Goal: Information Seeking & Learning: Learn about a topic

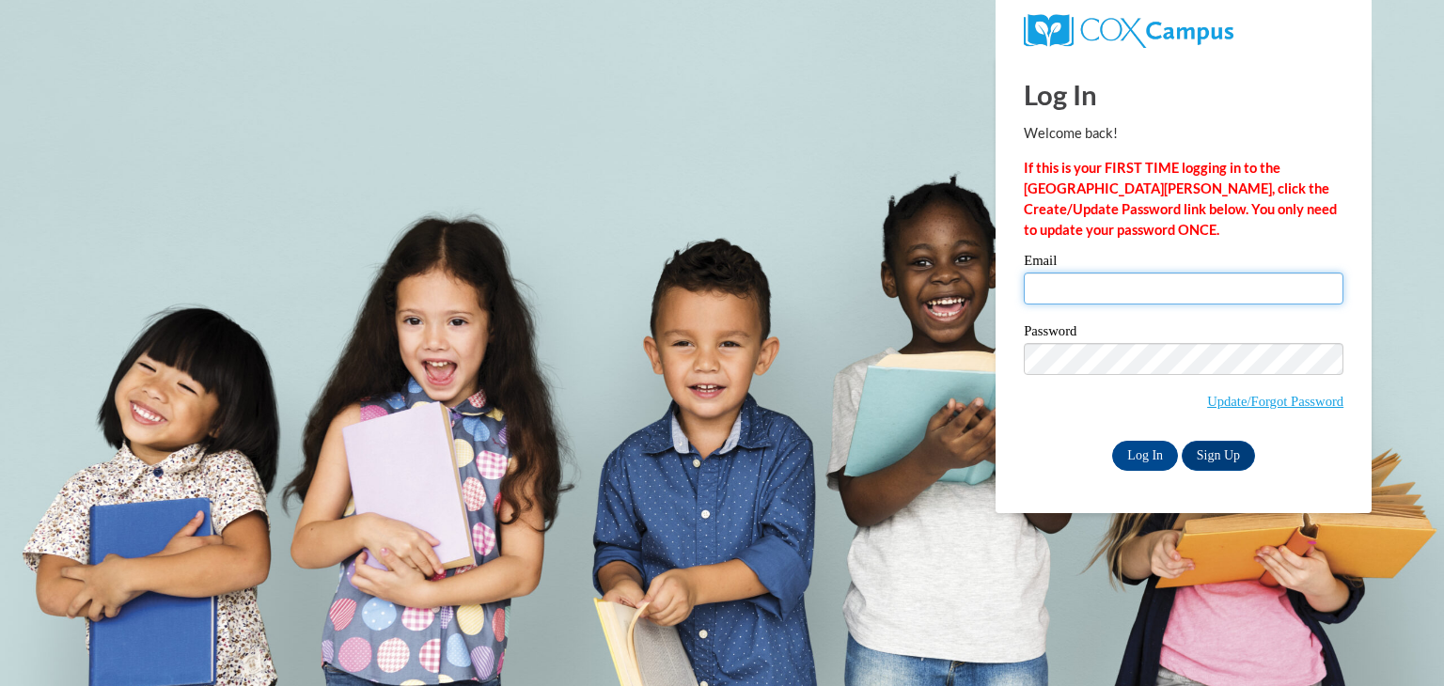
click at [1059, 287] on input "Email" at bounding box center [1184, 289] width 320 height 32
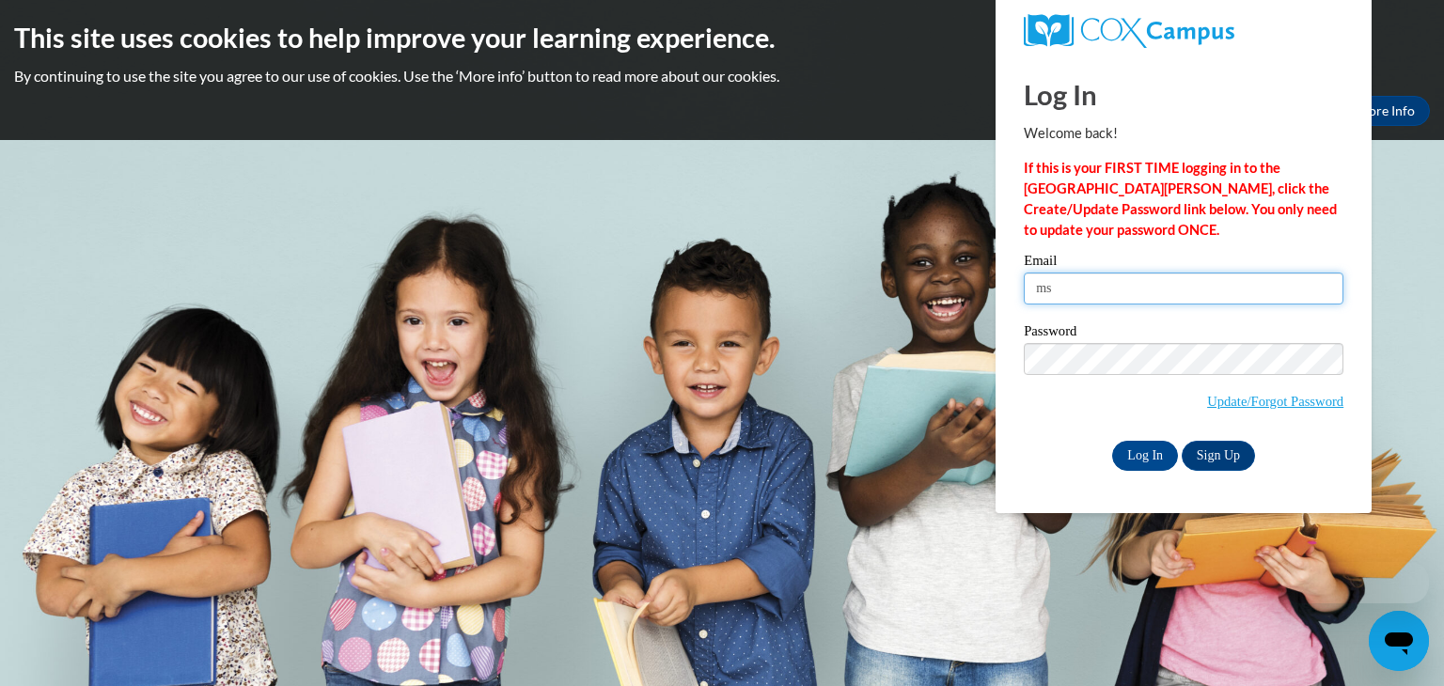
drag, startPoint x: 1153, startPoint y: 280, endPoint x: 1133, endPoint y: 387, distance: 109.0
click at [1153, 280] on input "ms" at bounding box center [1184, 289] width 320 height 32
type input "mshyde@valdosta.edu"
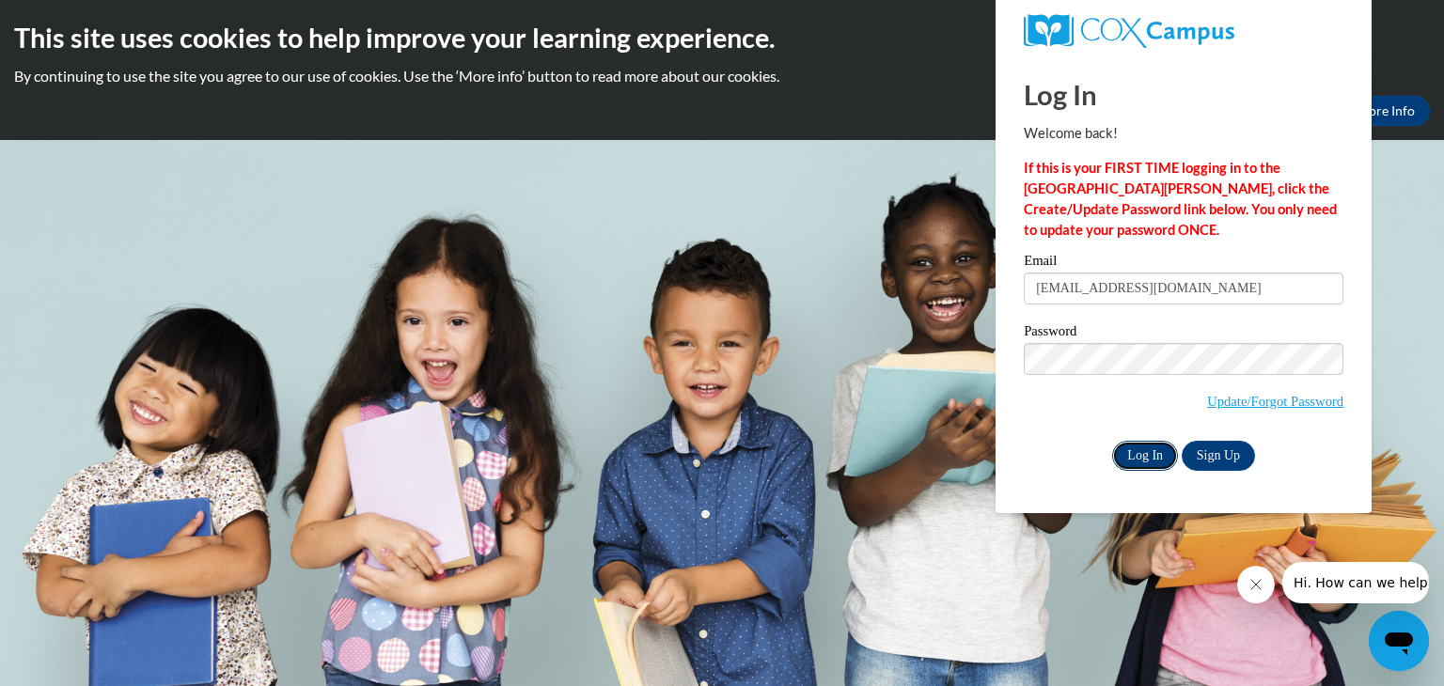
click at [1124, 464] on input "Log In" at bounding box center [1145, 456] width 66 height 30
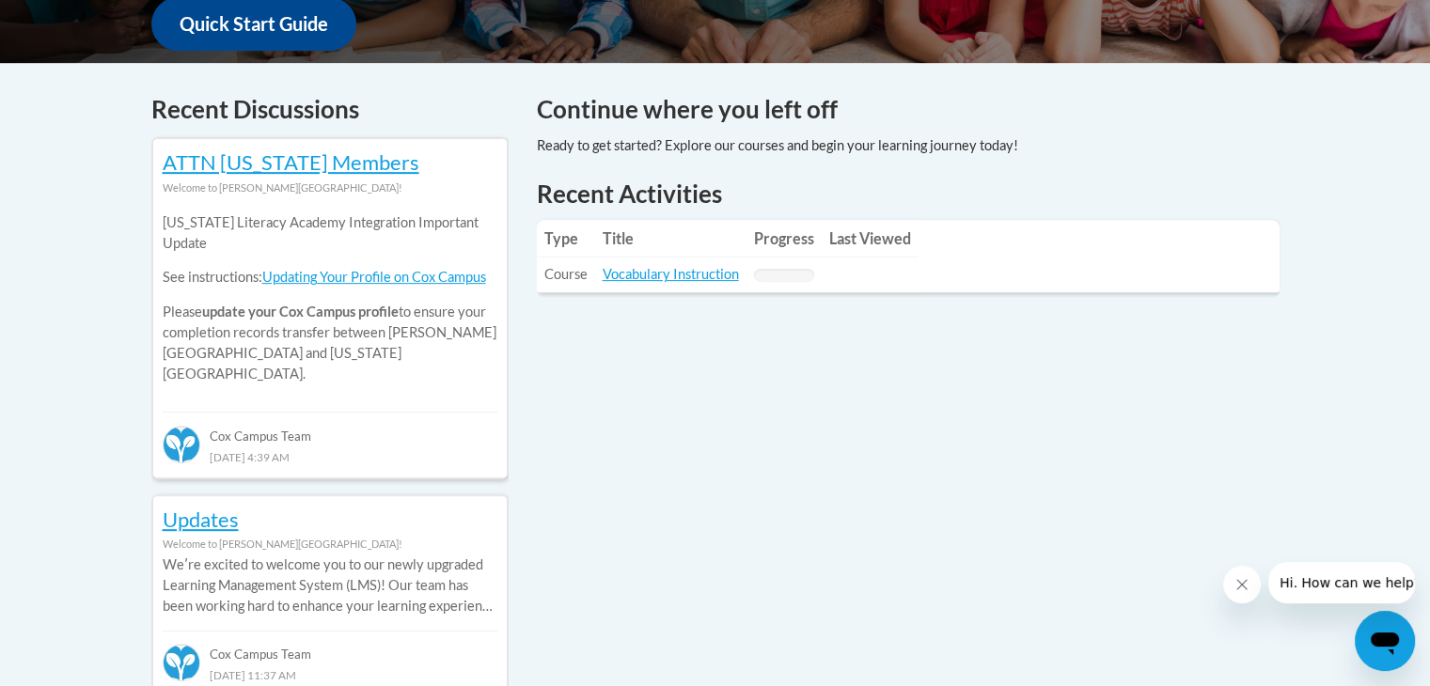
scroll to position [747, 0]
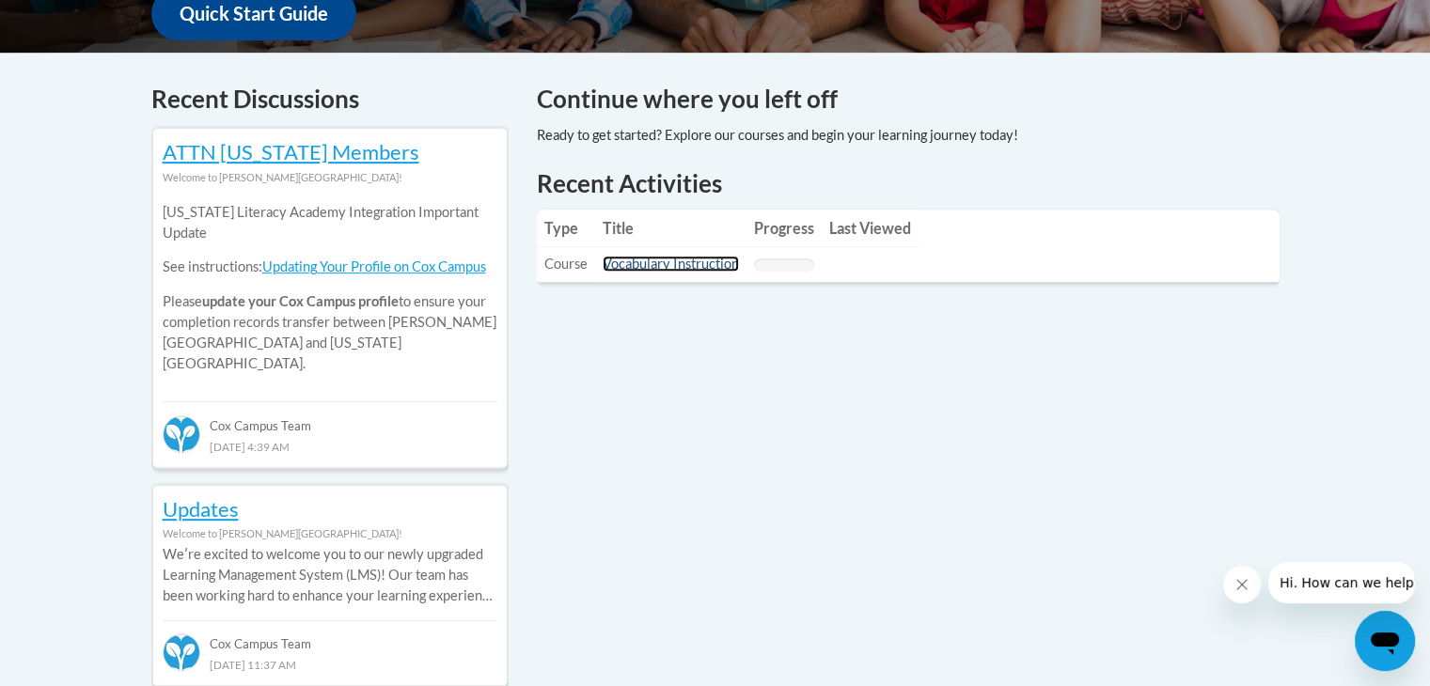
click at [626, 262] on link "Vocabulary Instruction" at bounding box center [671, 264] width 136 height 16
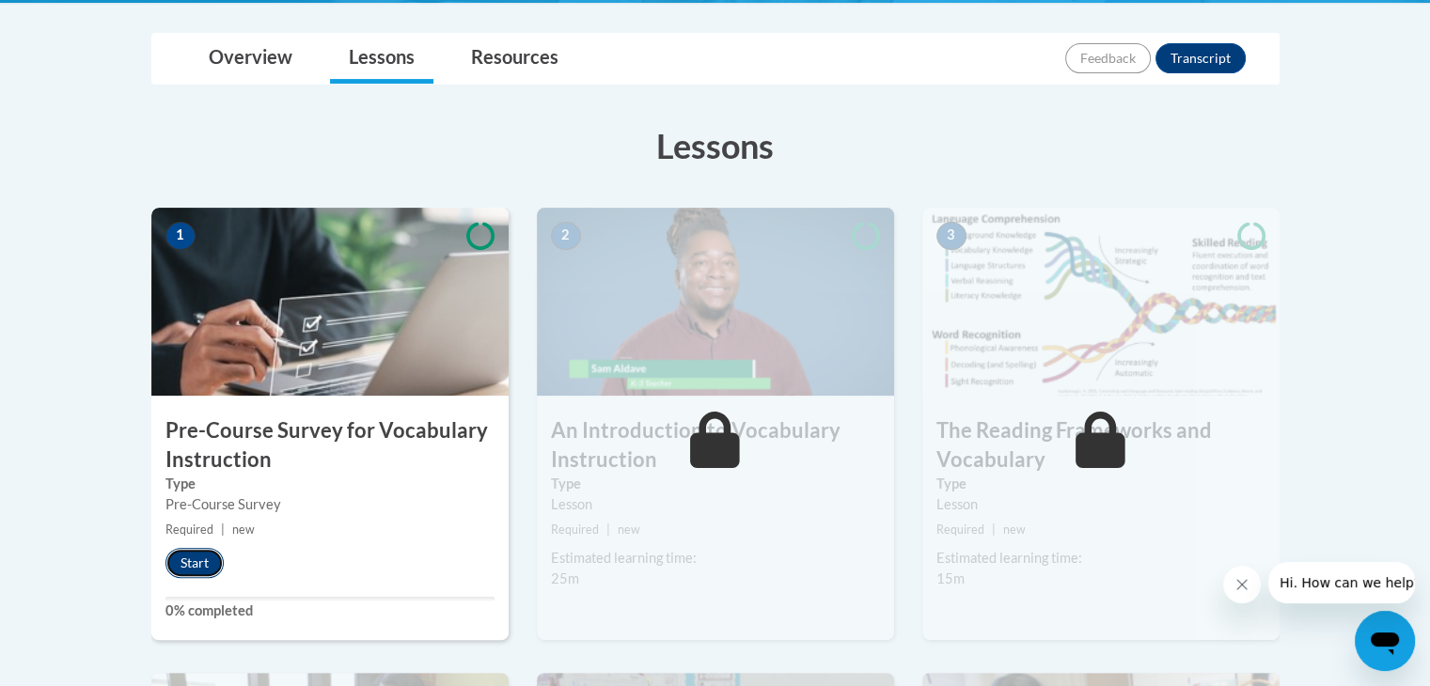
click at [207, 558] on button "Start" at bounding box center [194, 563] width 58 height 30
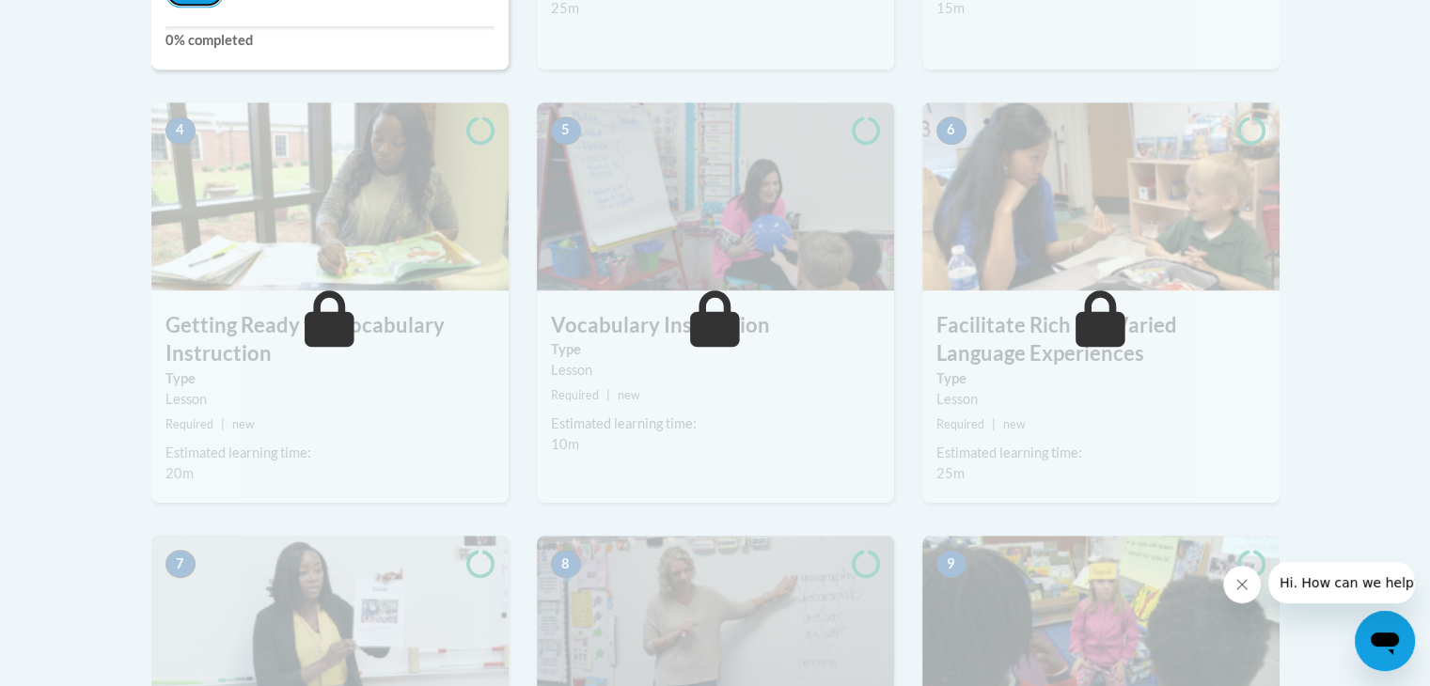
scroll to position [1018, 0]
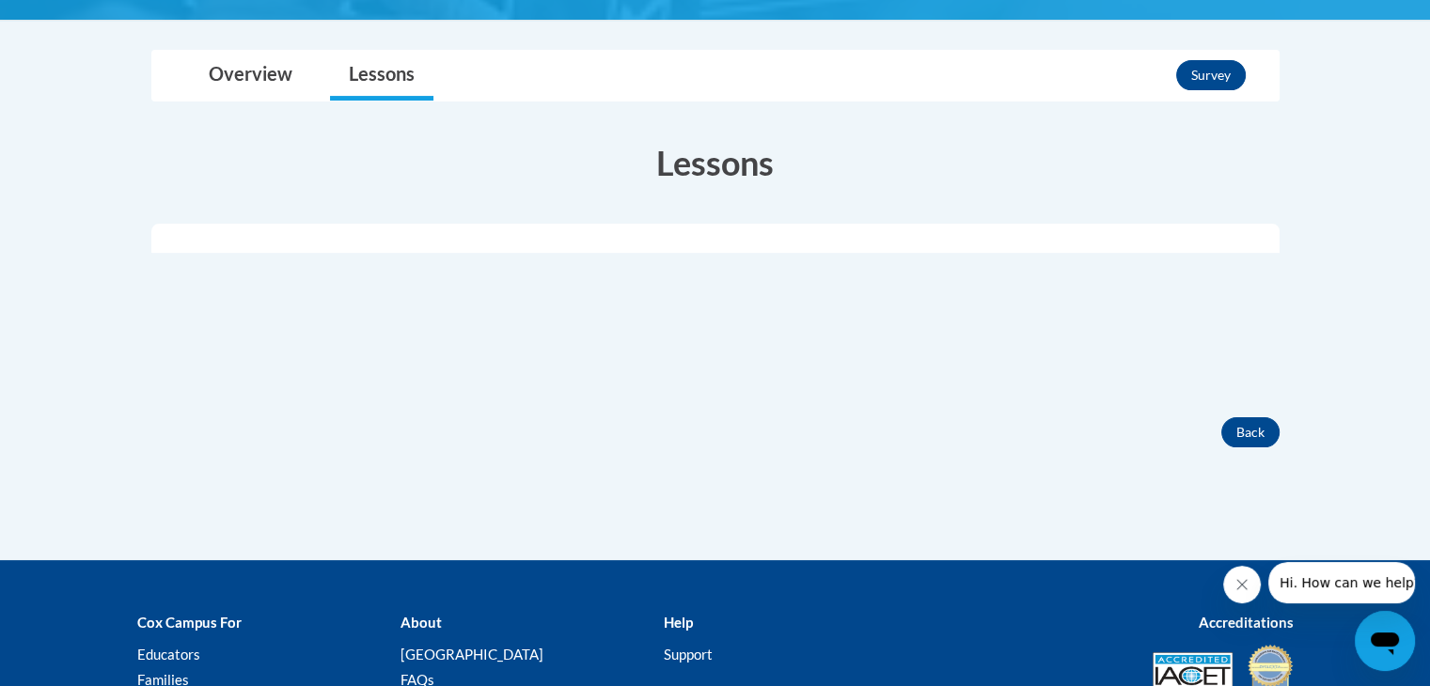
scroll to position [421, 0]
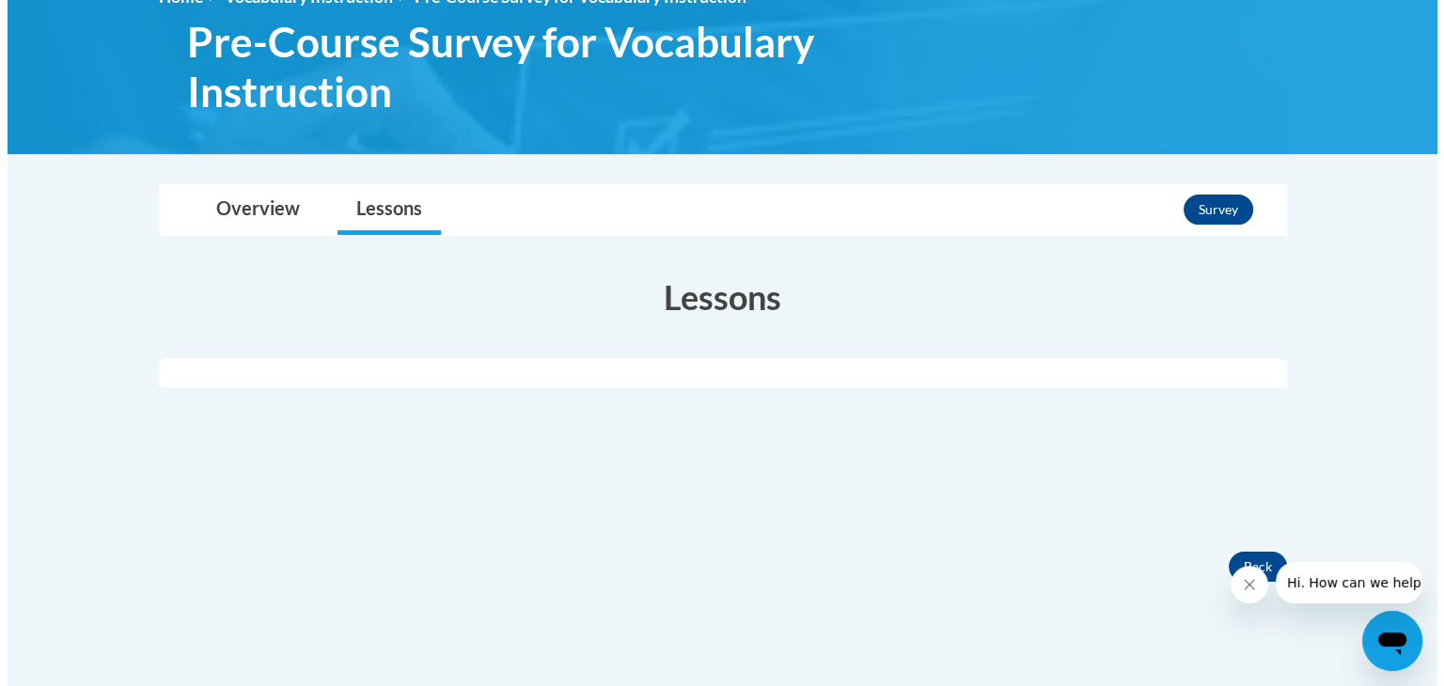
scroll to position [281, 0]
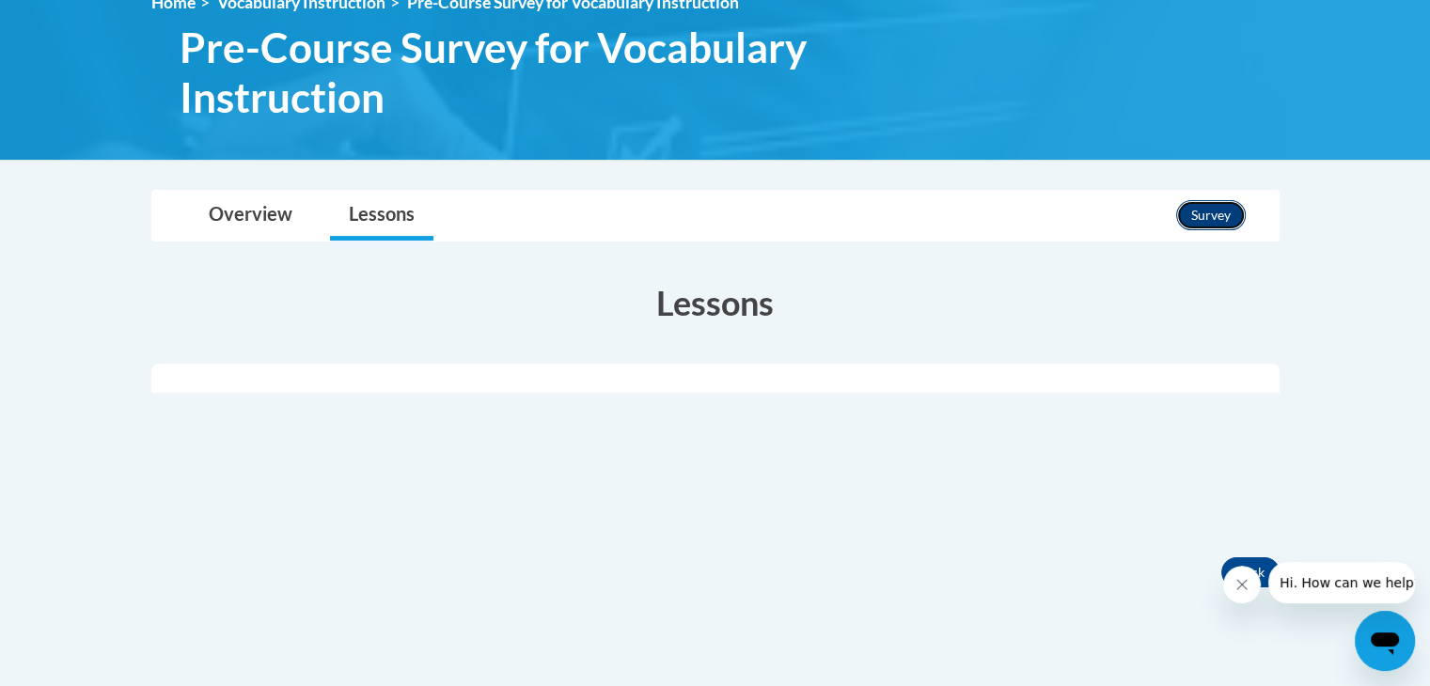
click at [1209, 214] on button "Survey" at bounding box center [1211, 215] width 70 height 30
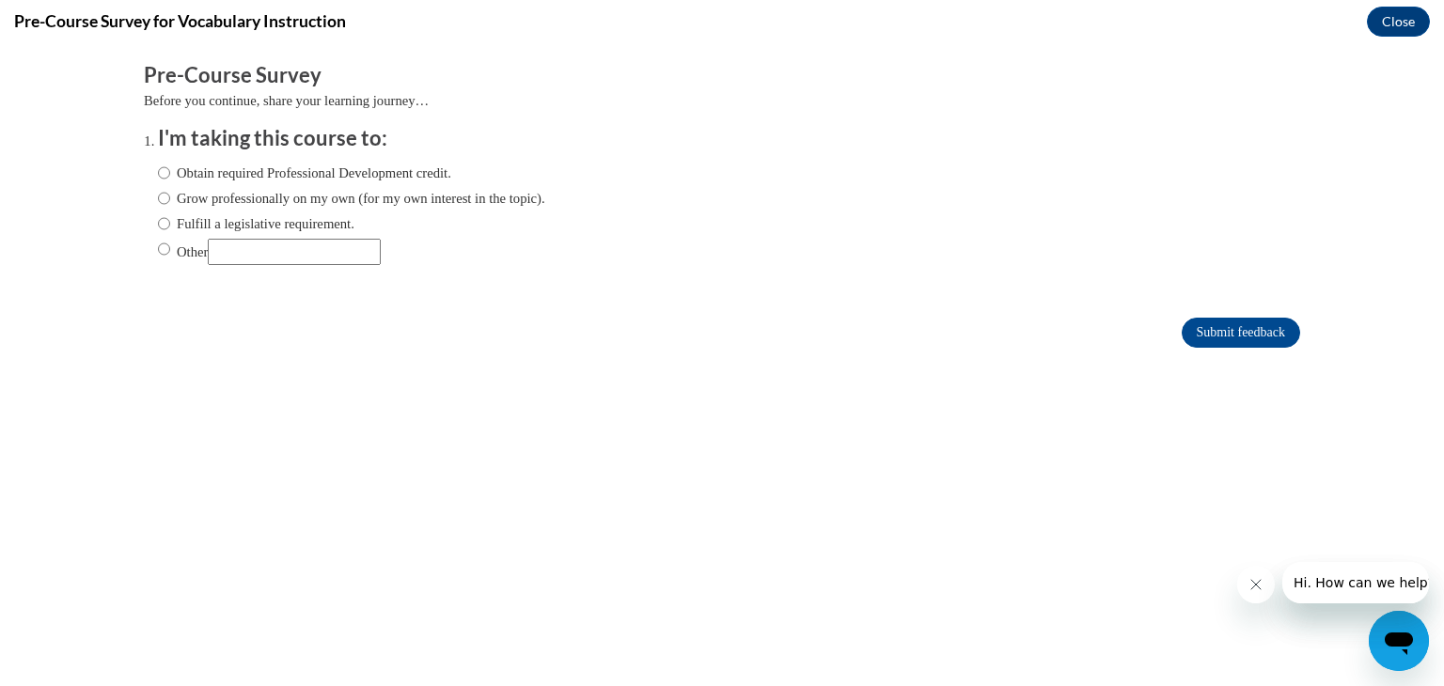
scroll to position [0, 0]
click at [194, 171] on label "Obtain required Professional Development credit." at bounding box center [304, 173] width 293 height 21
click at [170, 171] on input "Obtain required Professional Development credit." at bounding box center [164, 173] width 12 height 21
radio input "true"
click at [1188, 329] on input "Submit feedback" at bounding box center [1241, 333] width 118 height 30
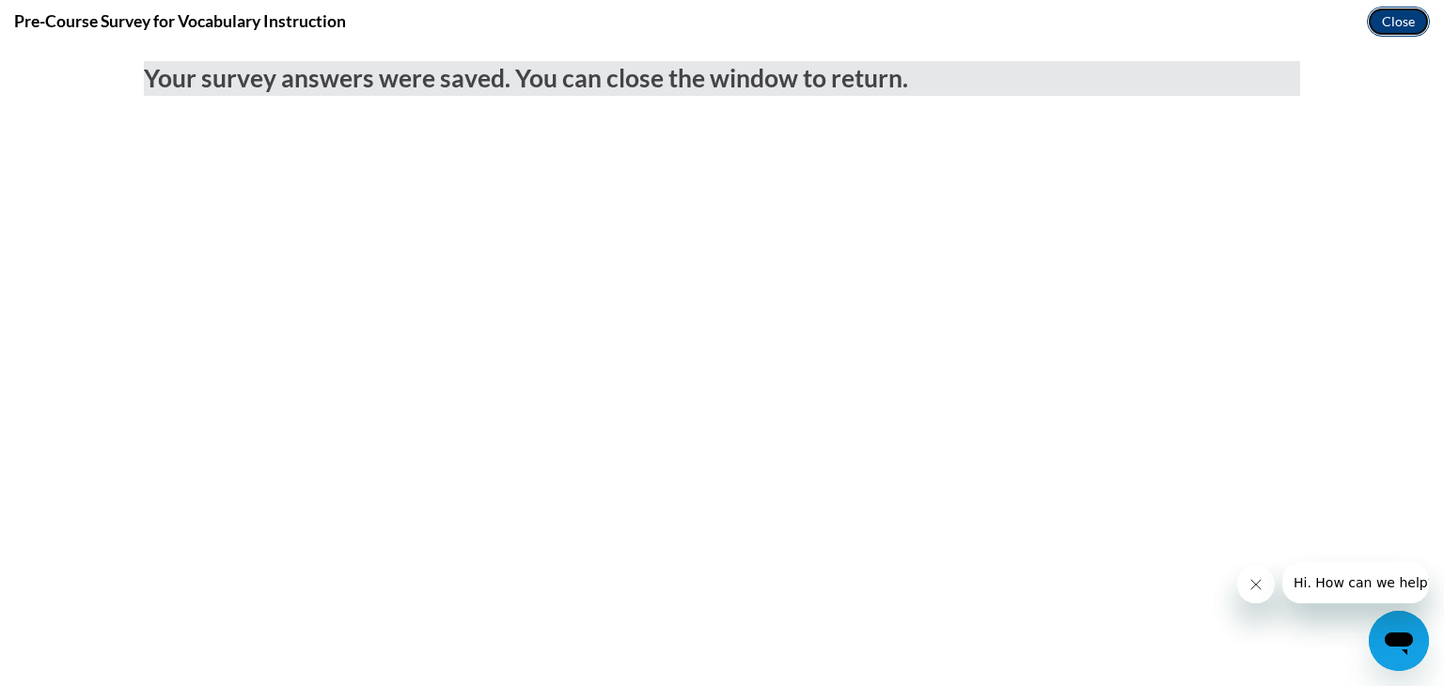
click at [1385, 19] on button "Close" at bounding box center [1398, 22] width 63 height 30
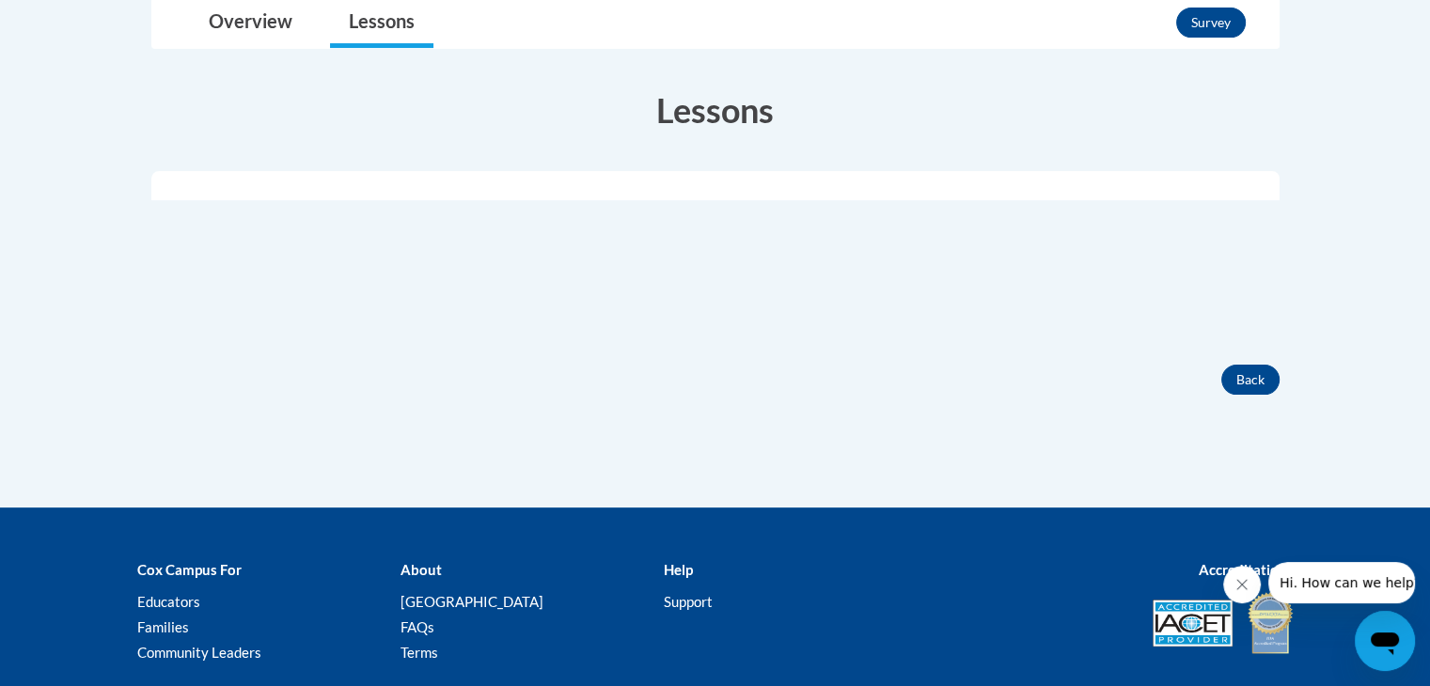
scroll to position [478, 0]
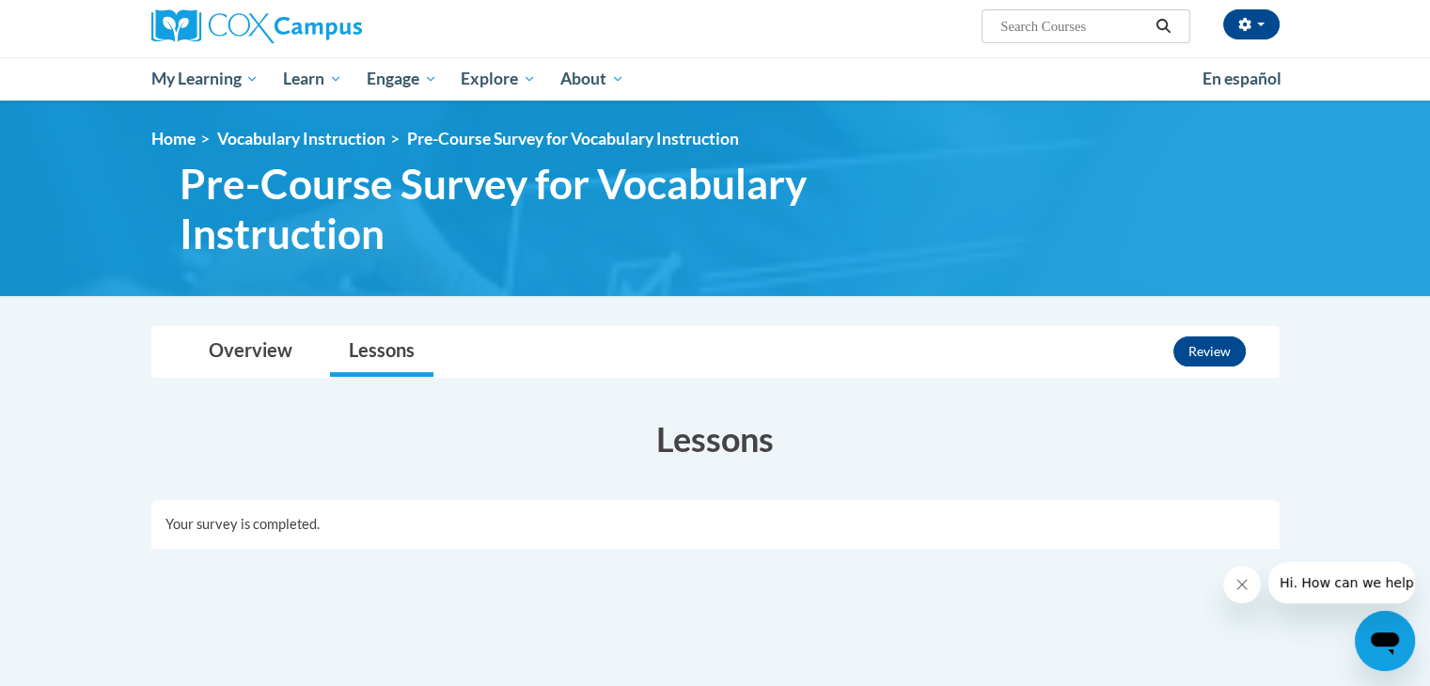
scroll to position [146, 0]
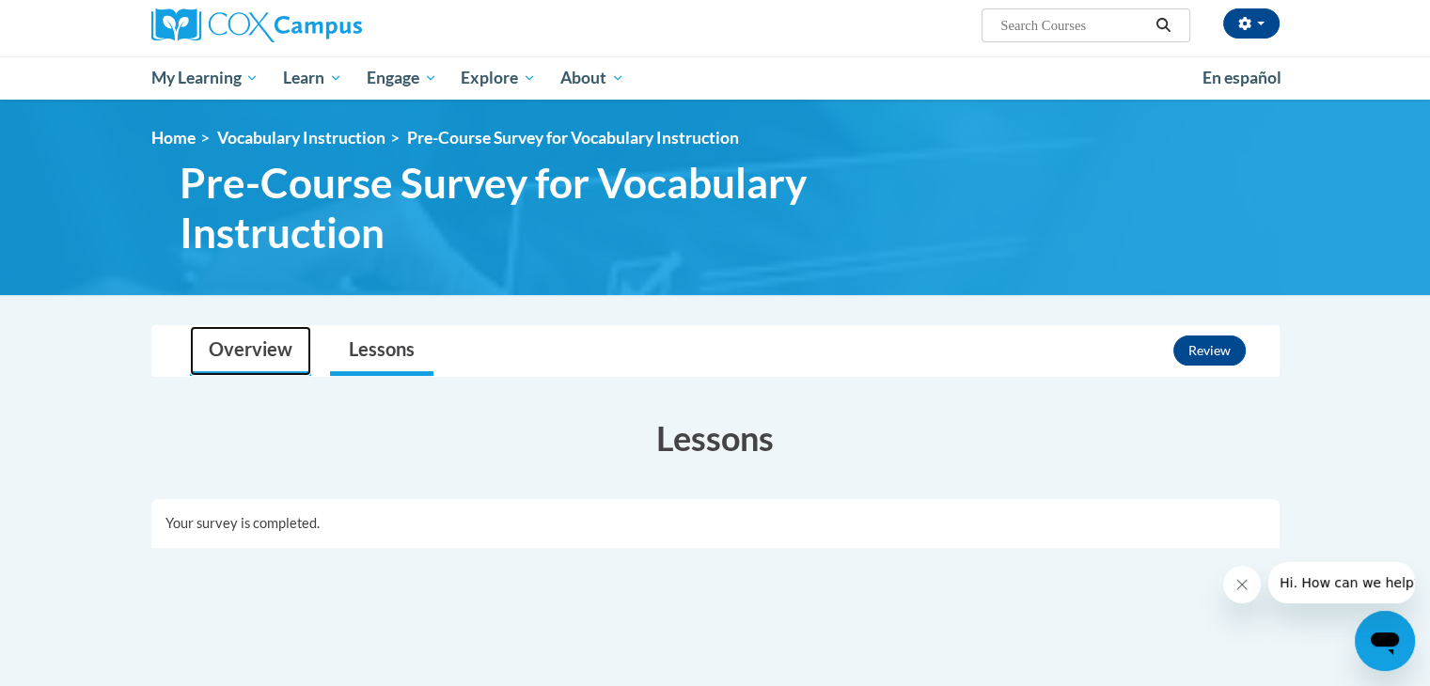
click at [248, 335] on link "Overview" at bounding box center [250, 351] width 121 height 50
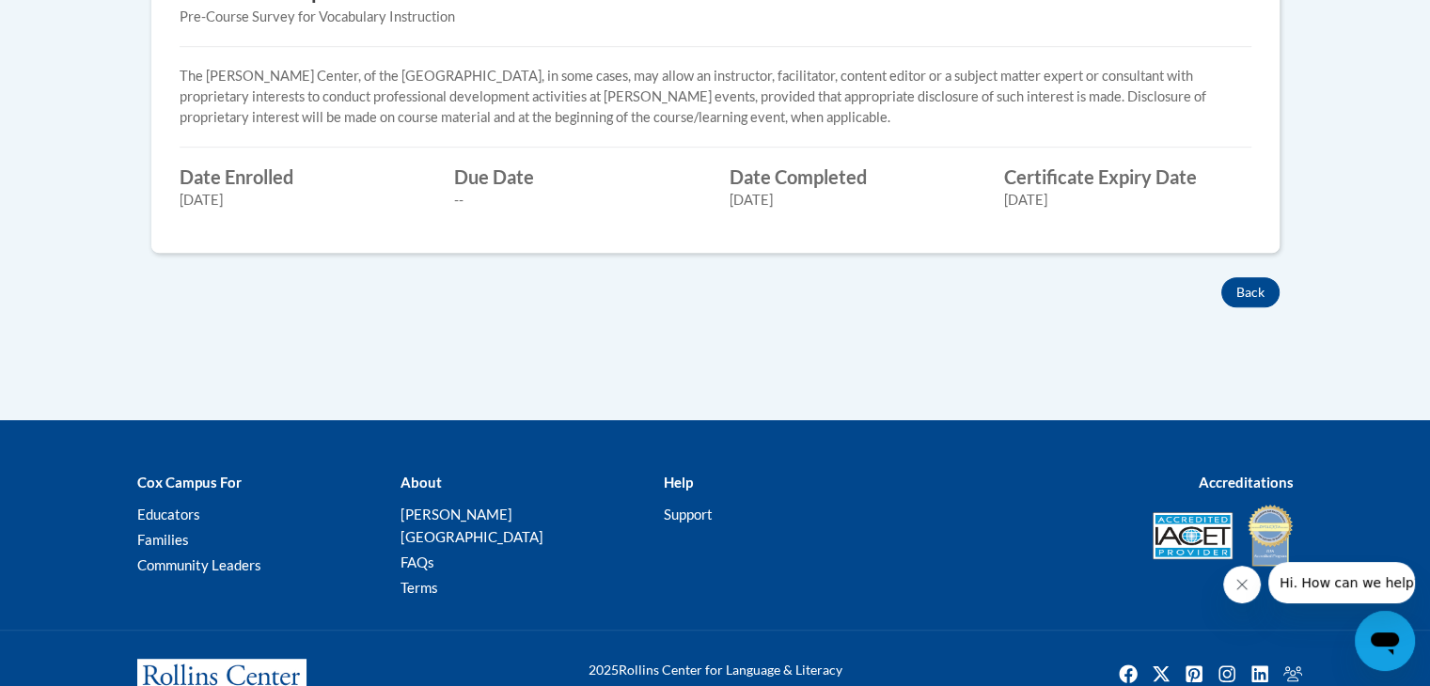
scroll to position [955, 0]
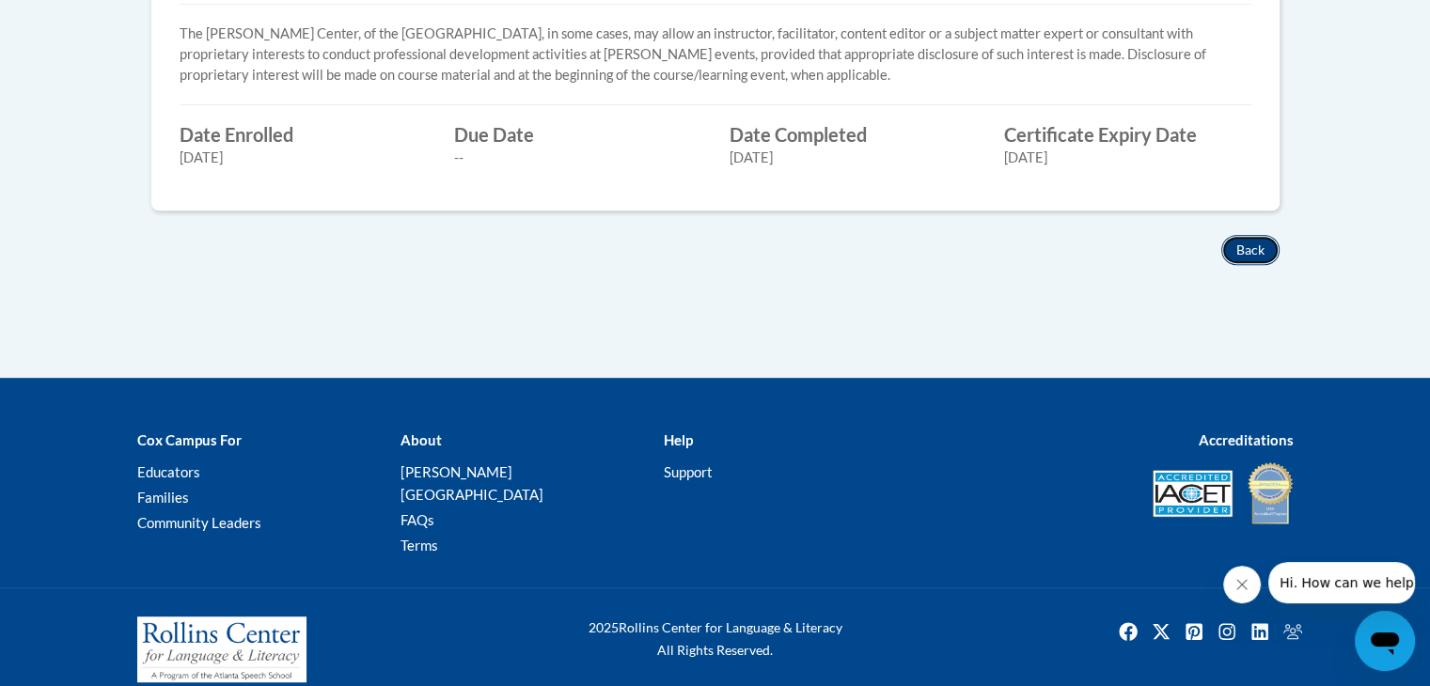
click at [1251, 261] on button "Back" at bounding box center [1250, 250] width 58 height 30
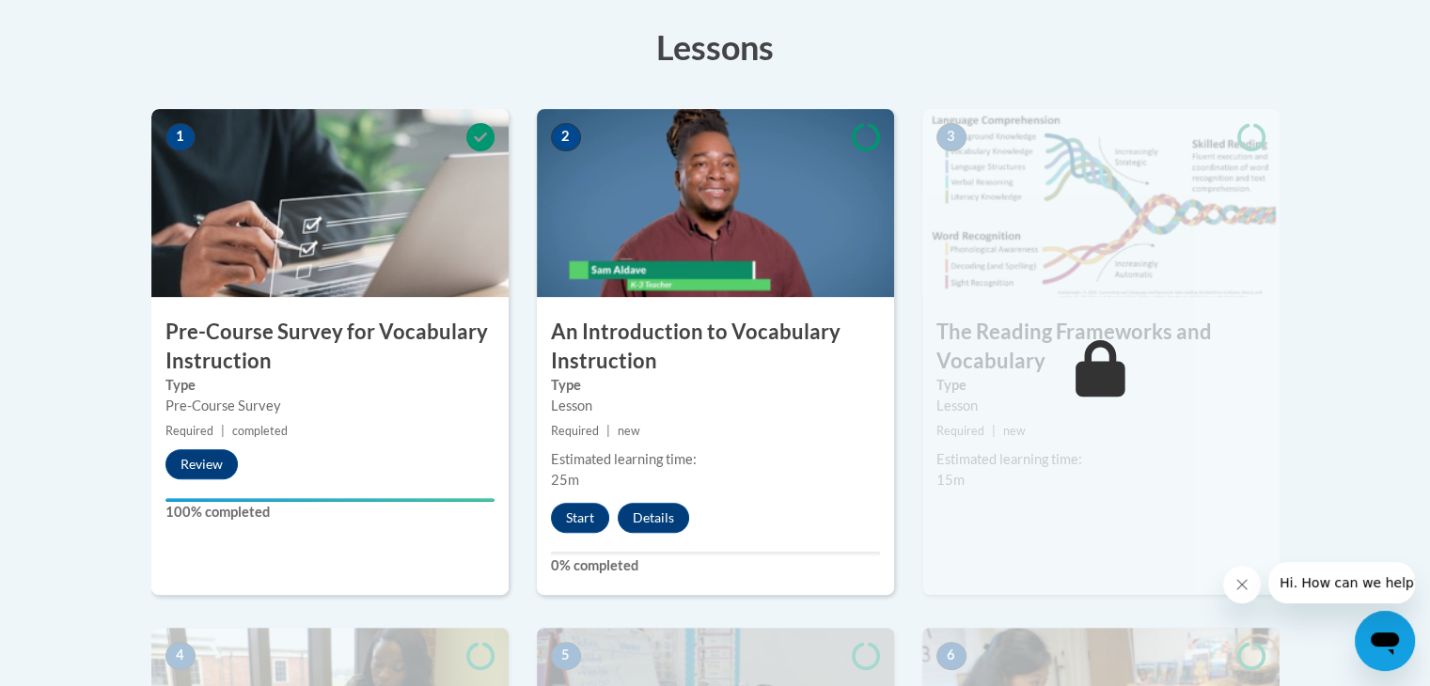
scroll to position [530, 0]
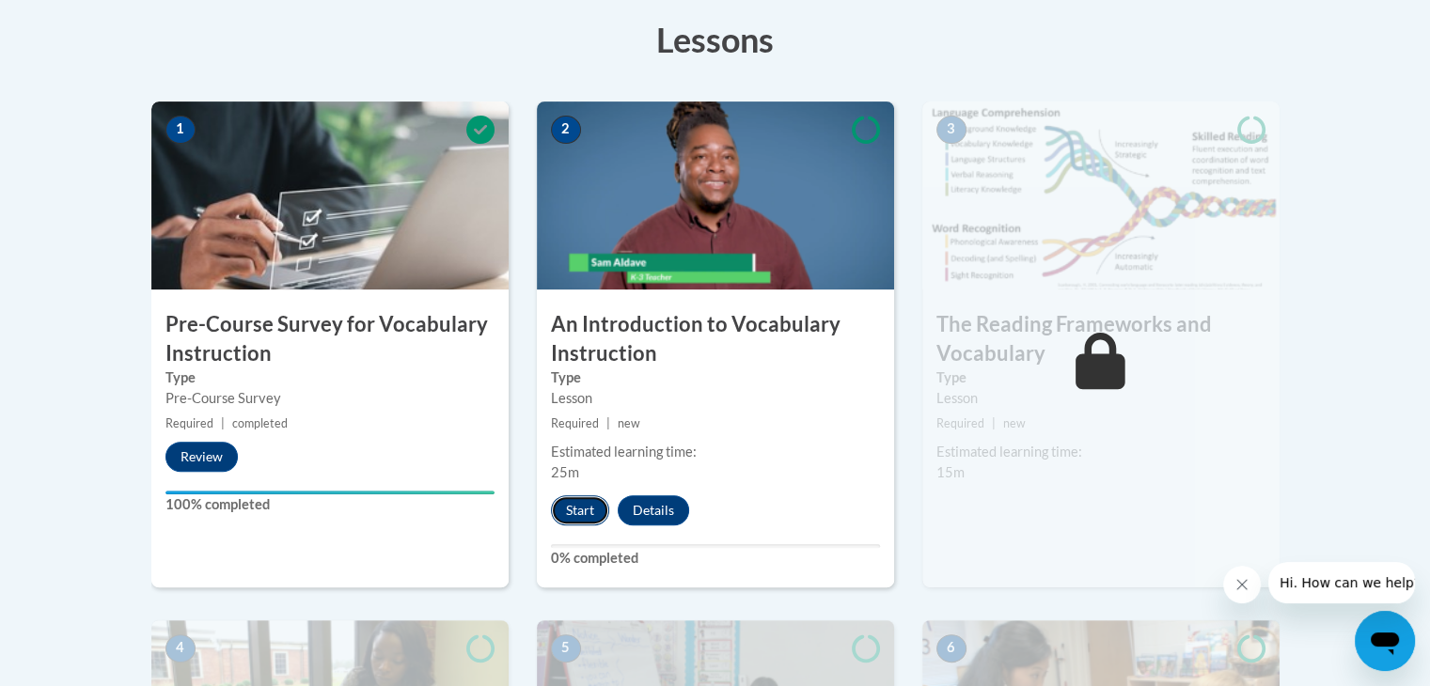
click at [587, 504] on button "Start" at bounding box center [580, 510] width 58 height 30
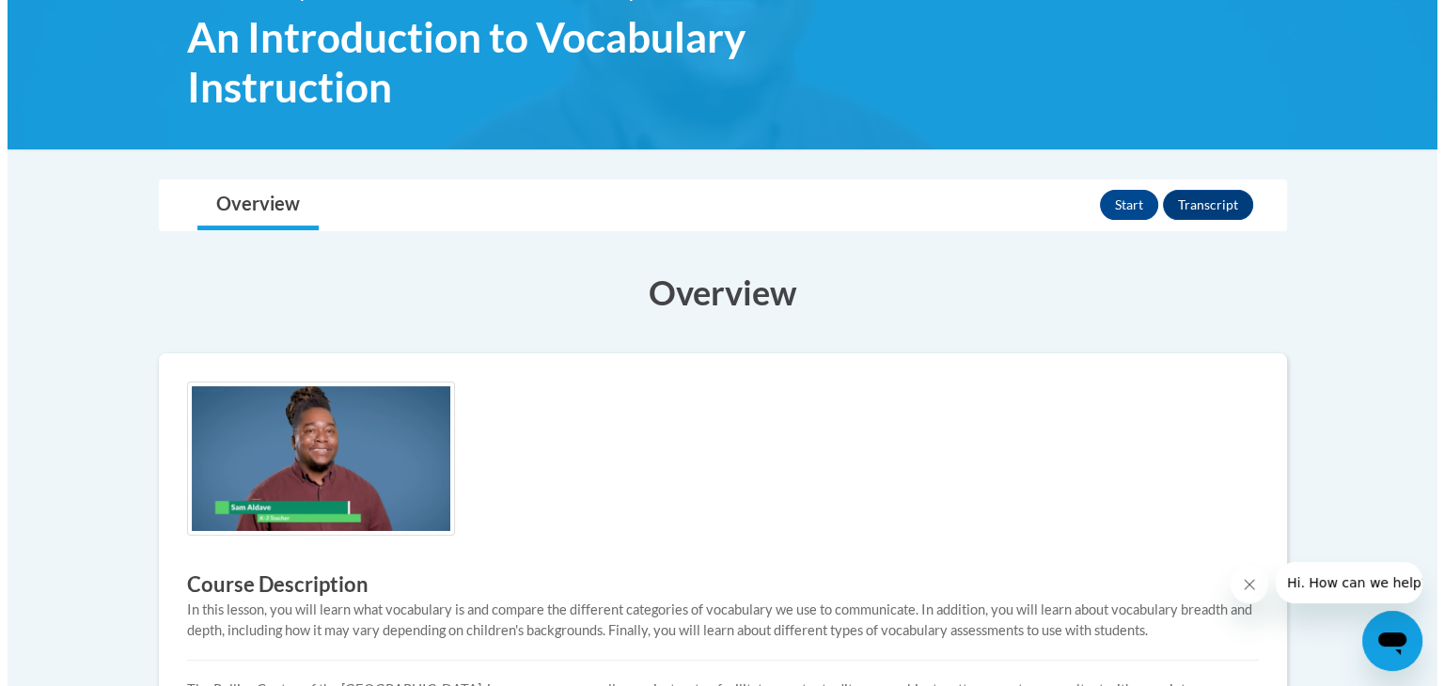
scroll to position [293, 0]
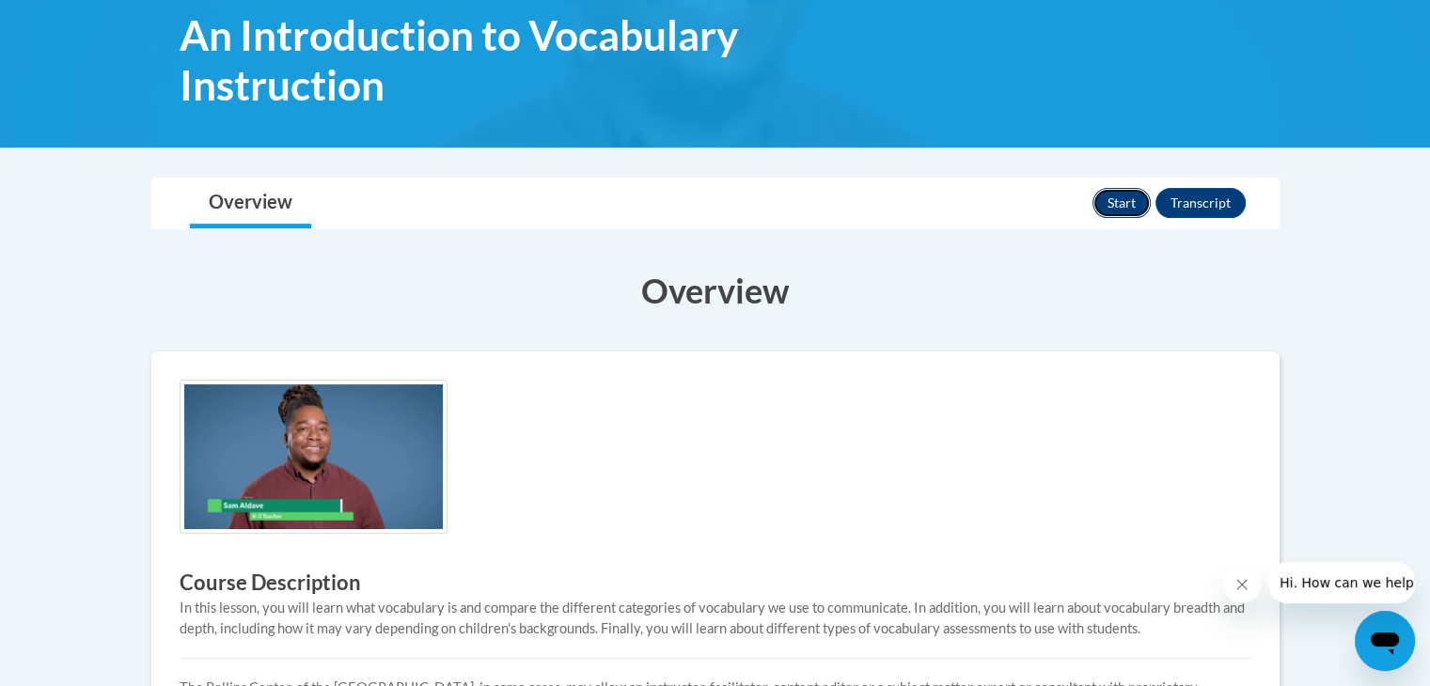
click at [1117, 207] on button "Start" at bounding box center [1121, 203] width 58 height 30
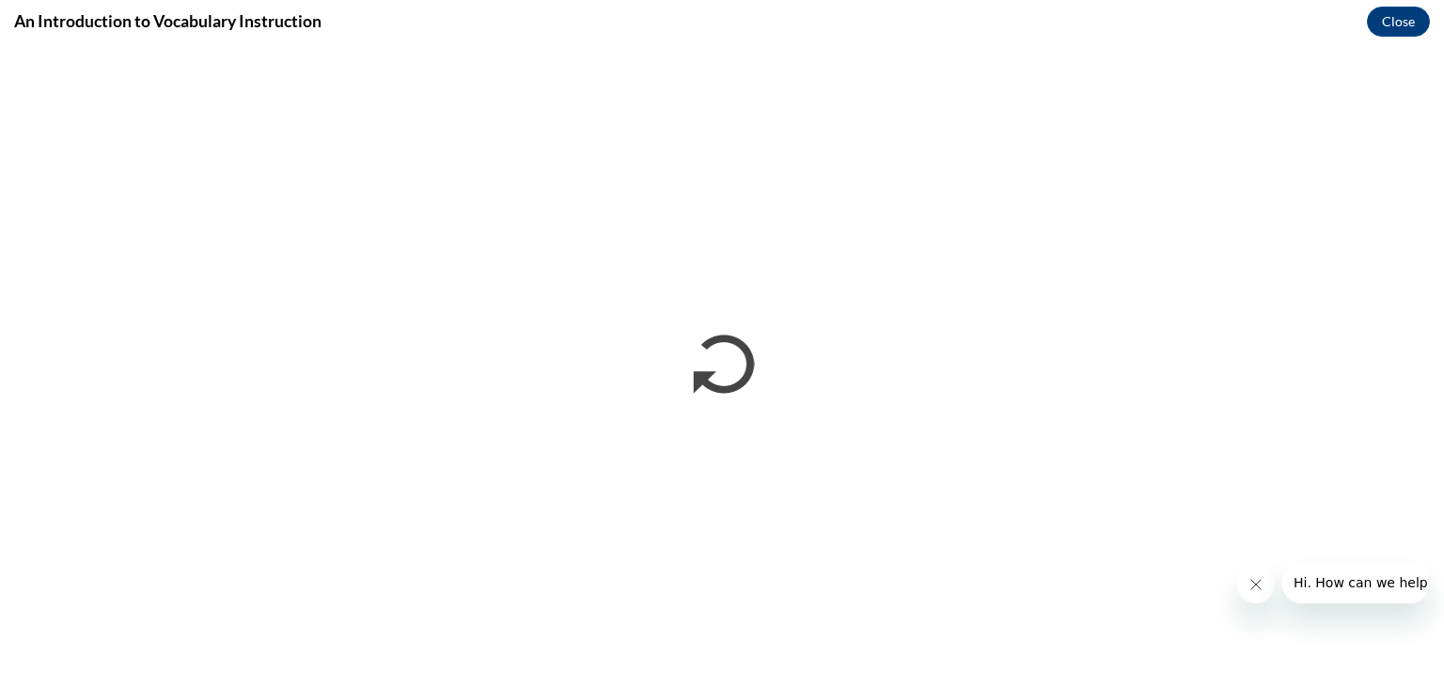
scroll to position [0, 0]
click at [1394, 12] on button "Close" at bounding box center [1398, 22] width 63 height 30
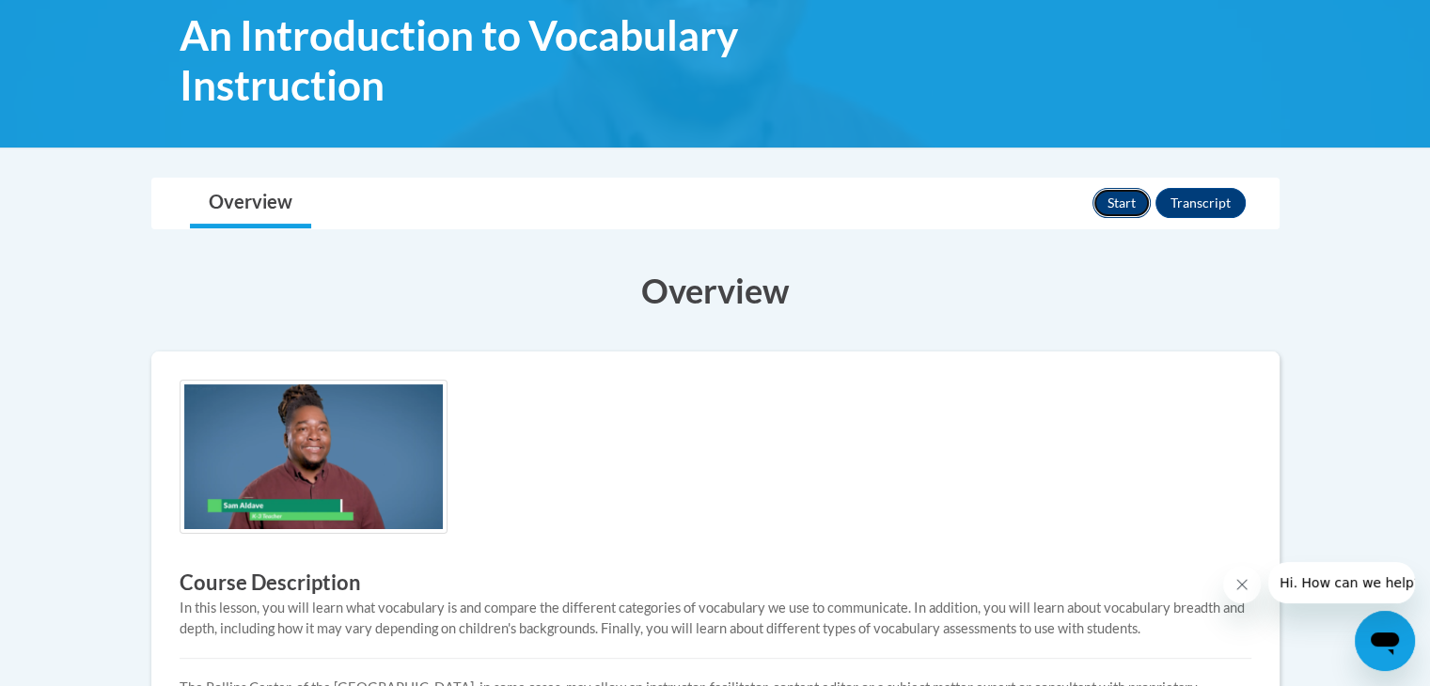
click at [1124, 206] on button "Start" at bounding box center [1121, 203] width 58 height 30
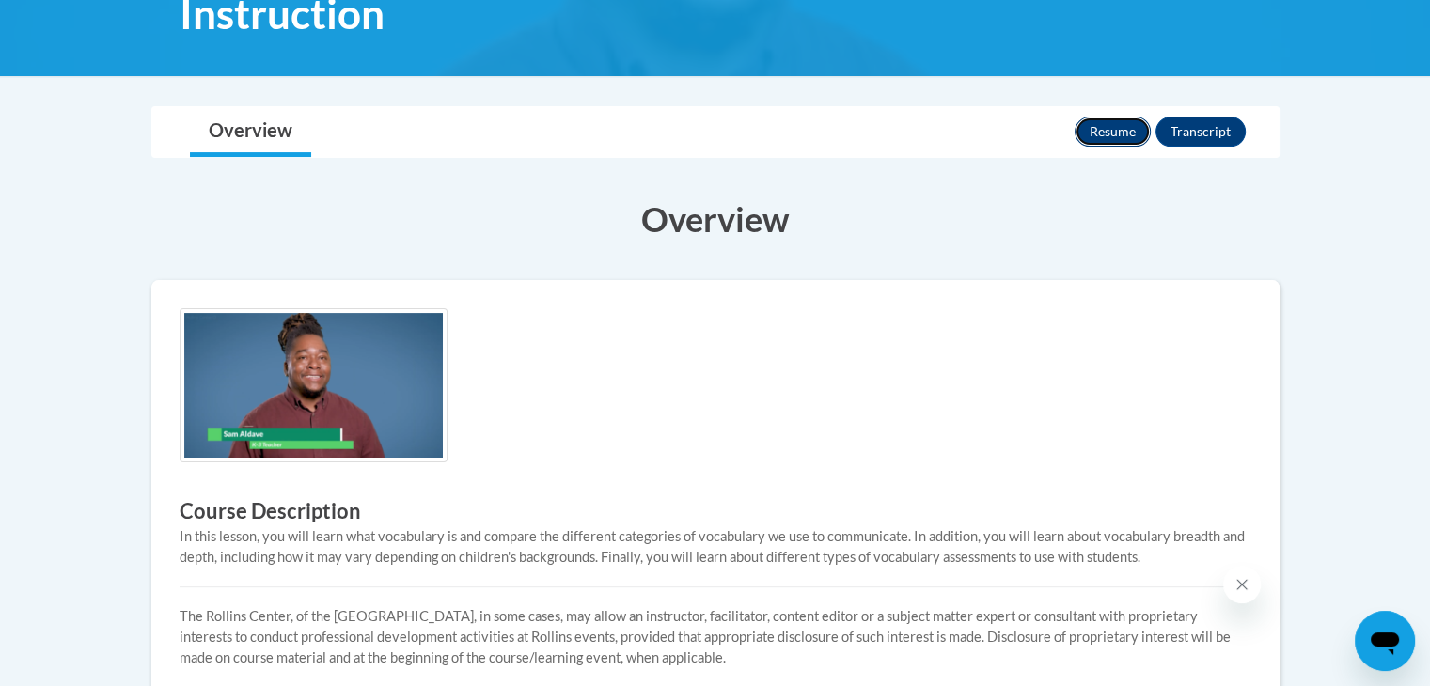
click at [1125, 118] on button "Resume" at bounding box center [1113, 132] width 76 height 30
